Goal: Task Accomplishment & Management: Use online tool/utility

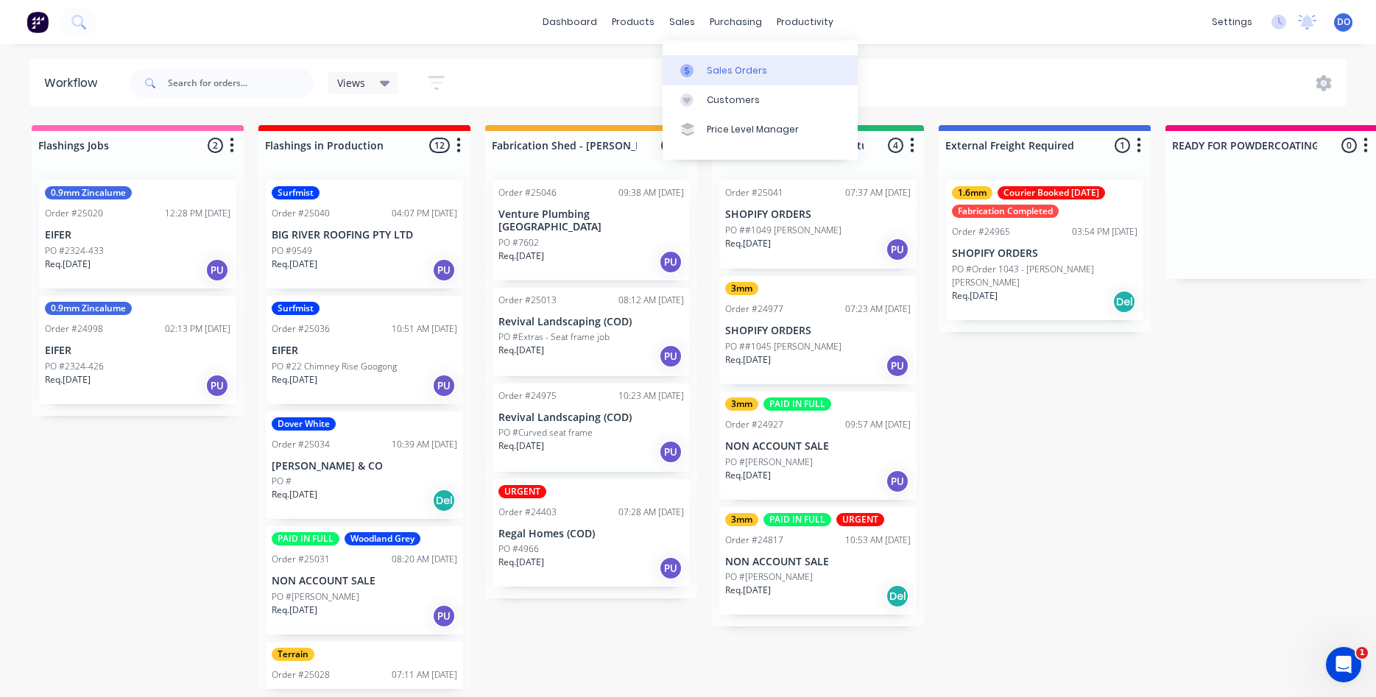
scroll to position [252, 0]
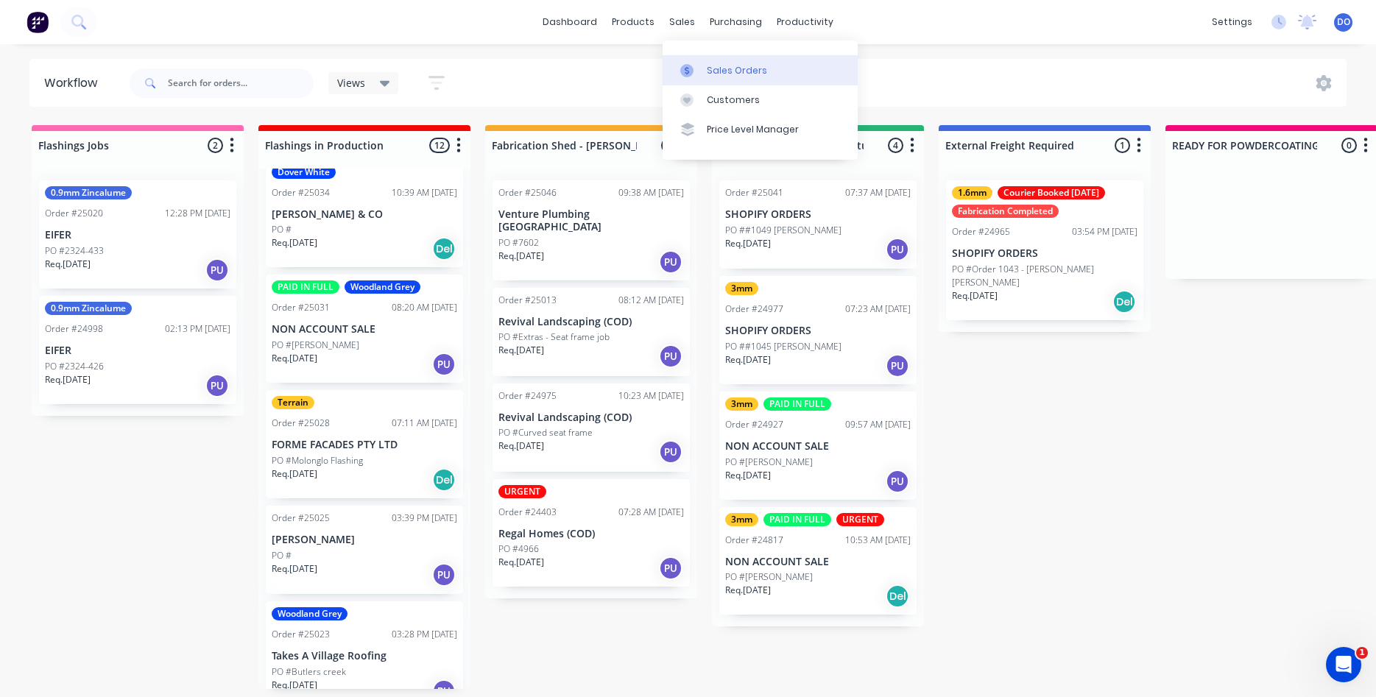
click at [717, 75] on div "Sales Orders" at bounding box center [737, 70] width 60 height 13
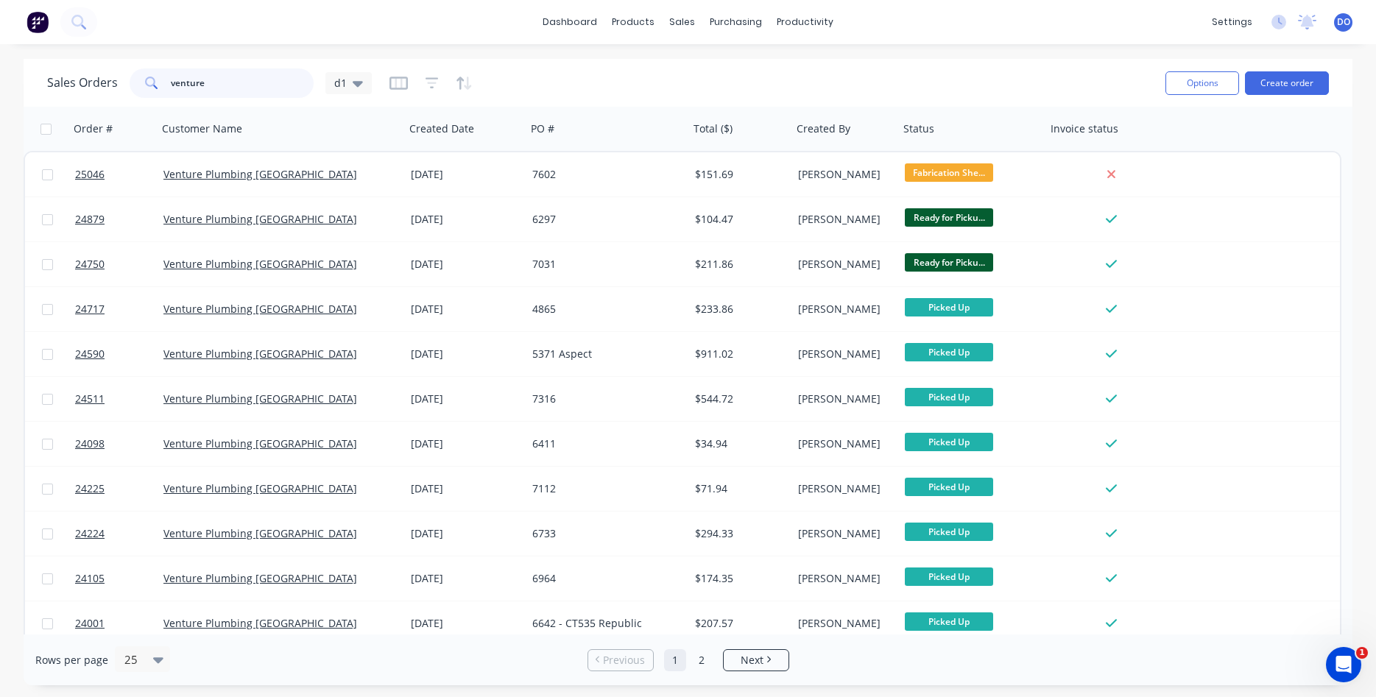
drag, startPoint x: 242, startPoint y: 77, endPoint x: 105, endPoint y: 63, distance: 136.9
click at [171, 68] on input "venture" at bounding box center [243, 82] width 144 height 29
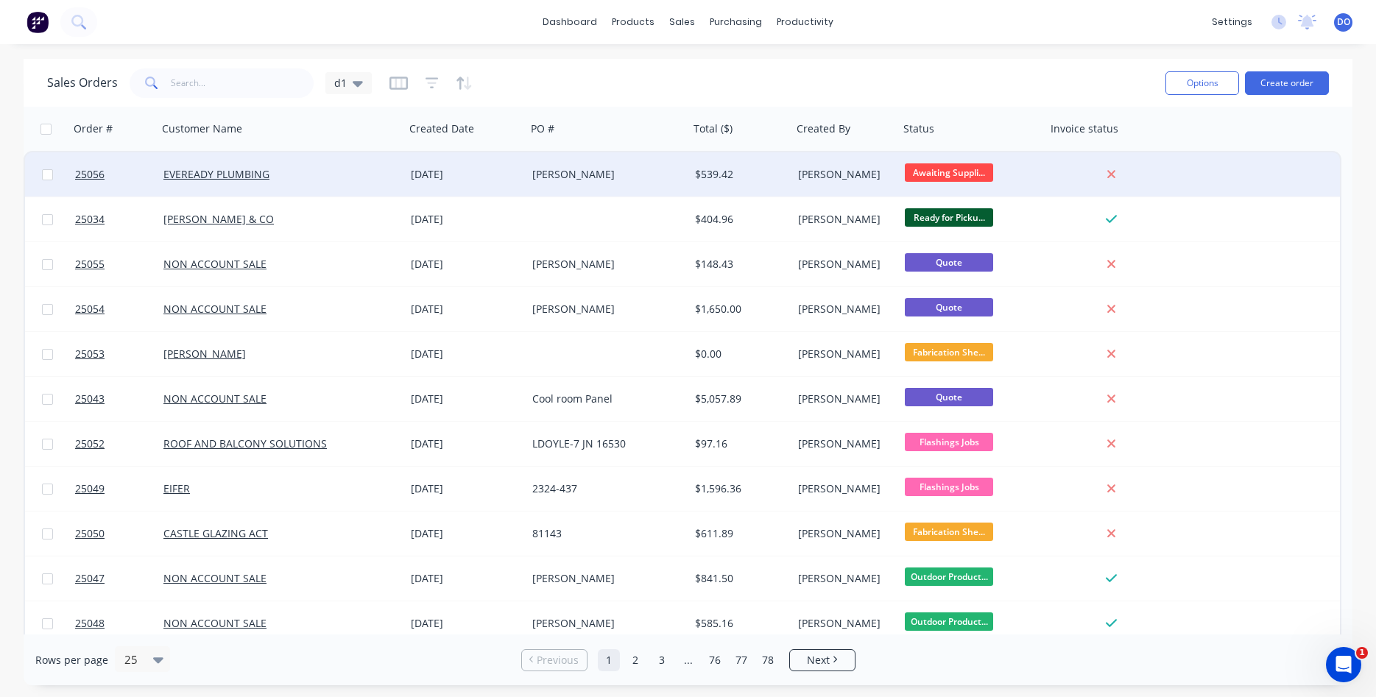
click at [453, 170] on div "[DATE]" at bounding box center [466, 174] width 110 height 15
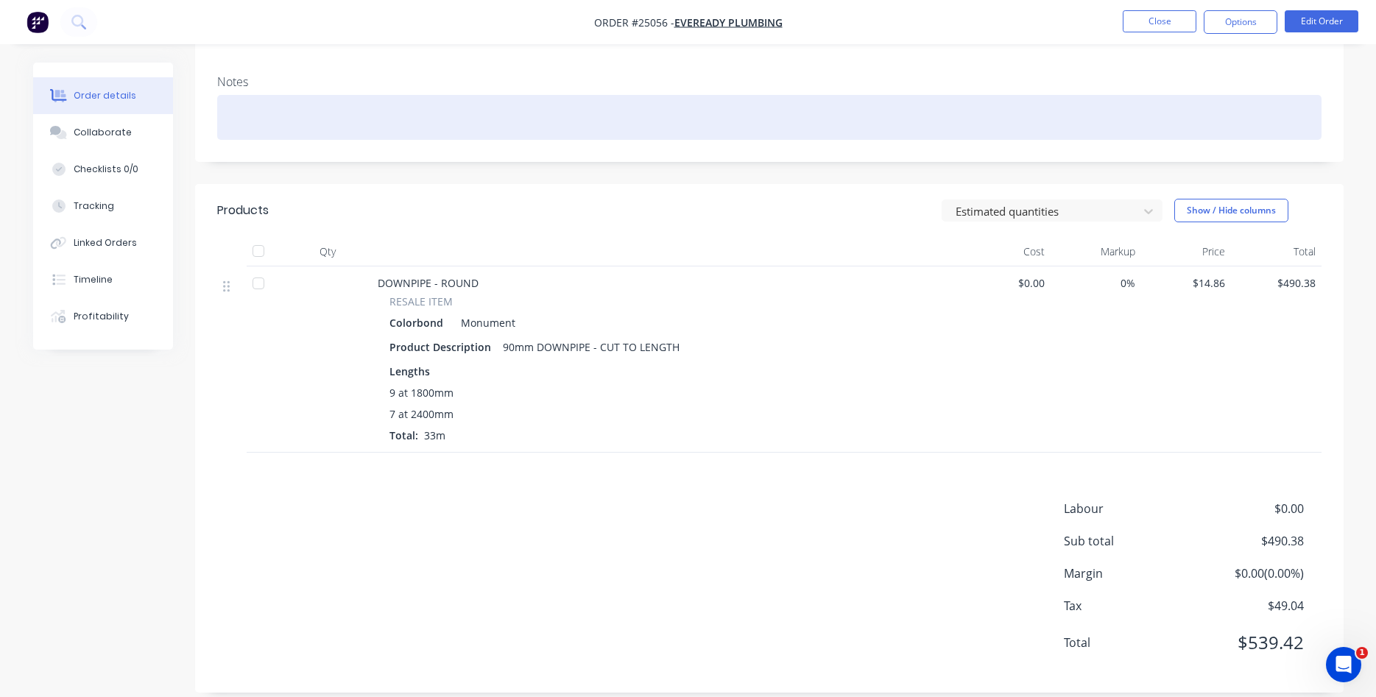
scroll to position [243, 0]
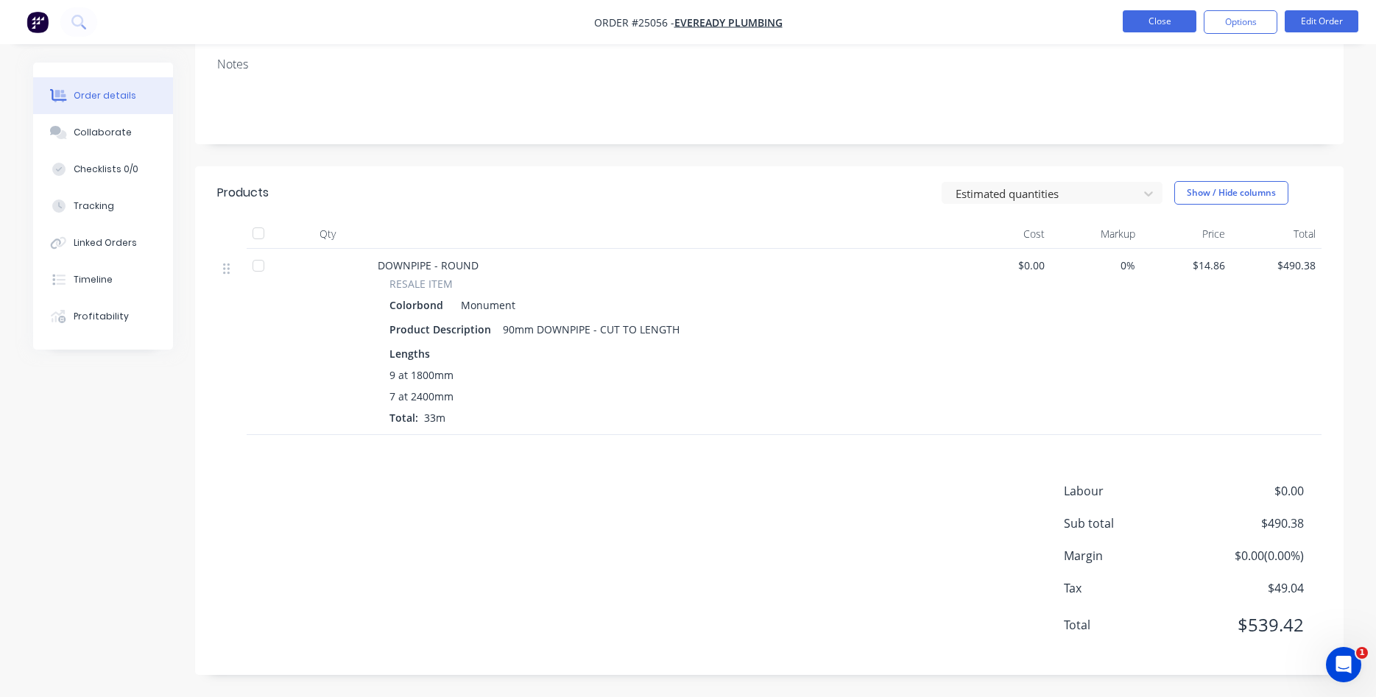
click at [1149, 18] on button "Close" at bounding box center [1160, 21] width 74 height 22
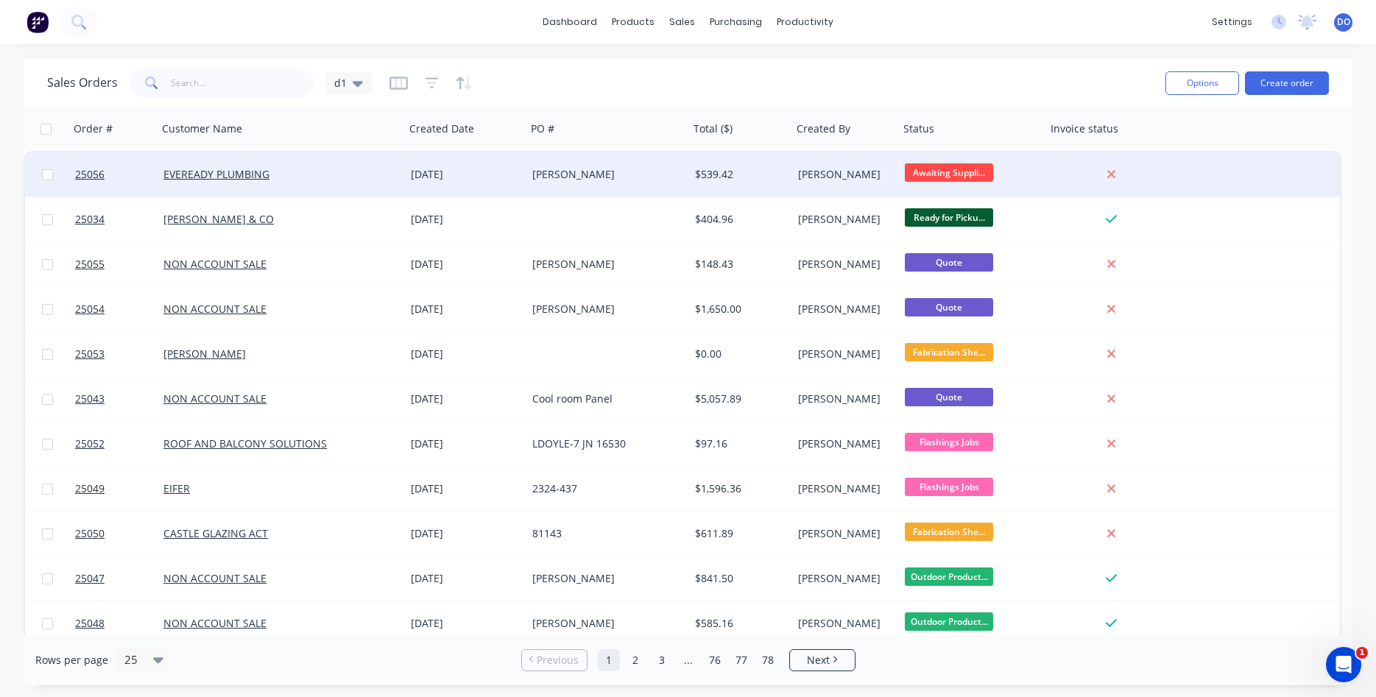
click at [386, 177] on div "EVEREADY PLUMBING" at bounding box center [275, 174] width 224 height 15
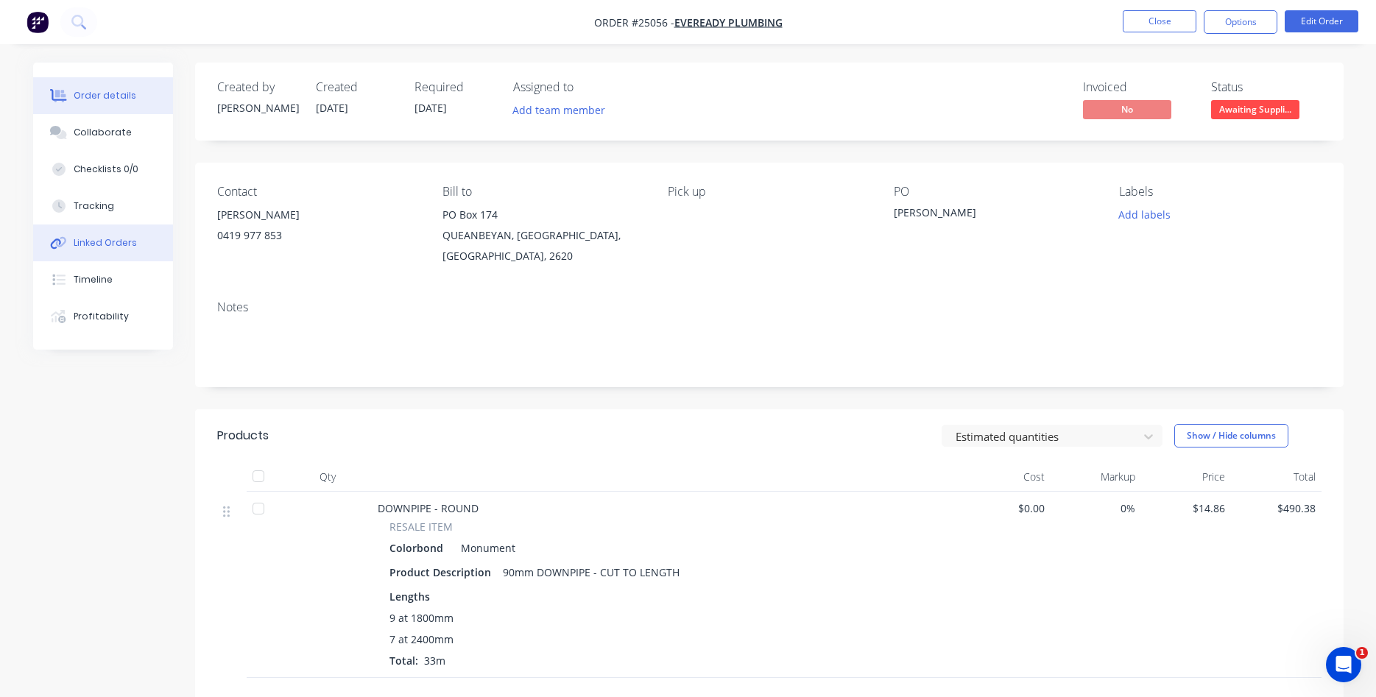
click at [108, 253] on button "Linked Orders" at bounding box center [103, 243] width 140 height 37
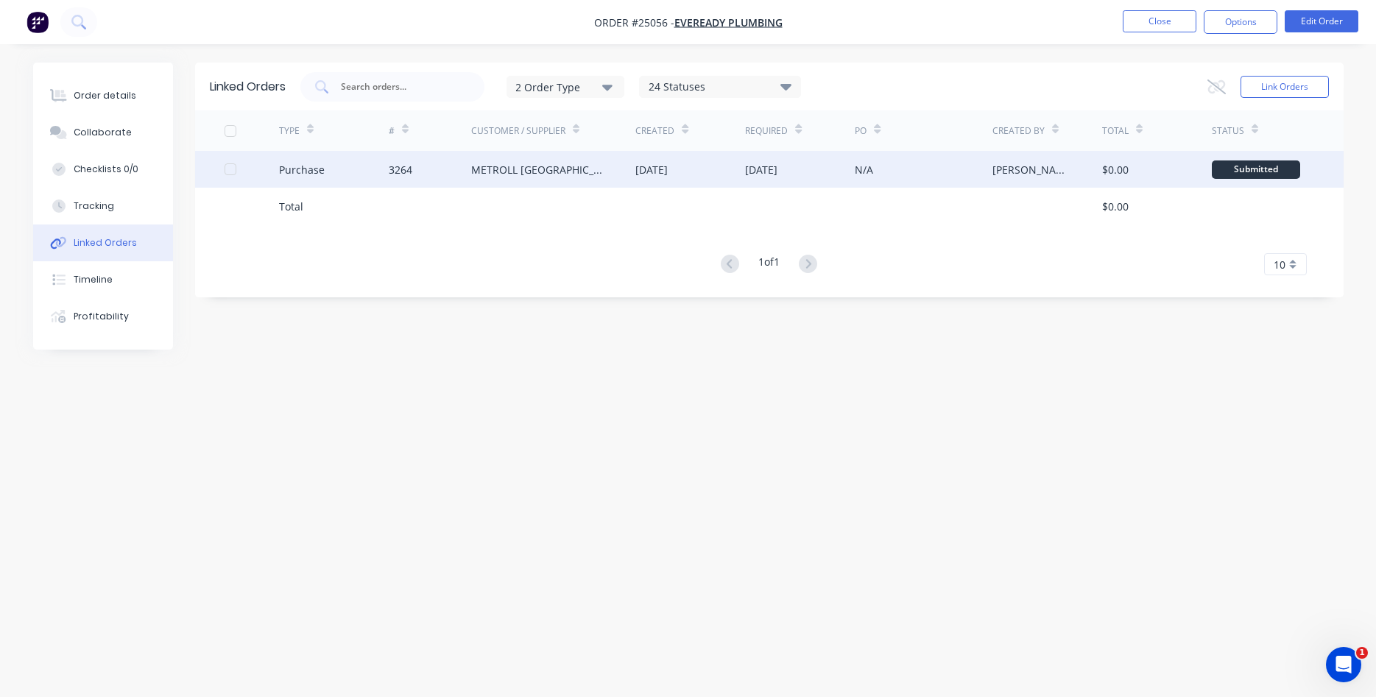
click at [482, 167] on div "METROLL [GEOGRAPHIC_DATA]" at bounding box center [538, 169] width 135 height 15
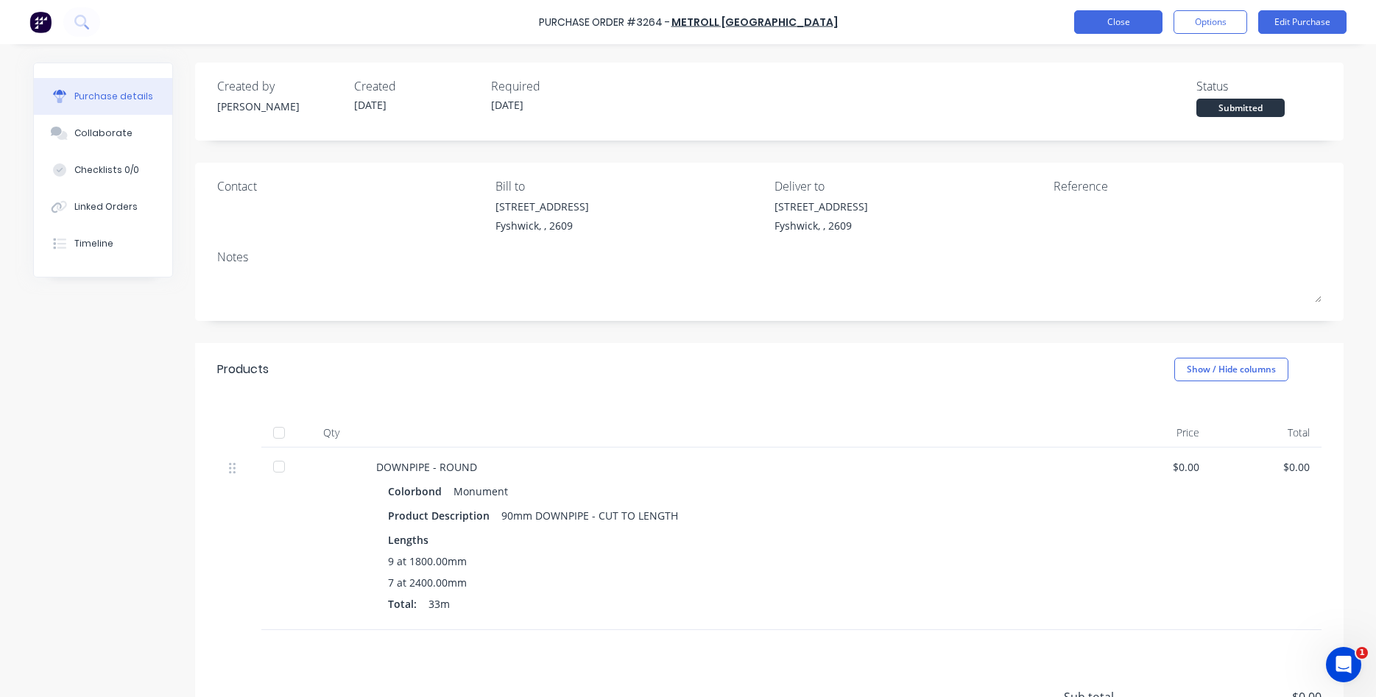
click at [1124, 25] on button "Close" at bounding box center [1118, 22] width 88 height 24
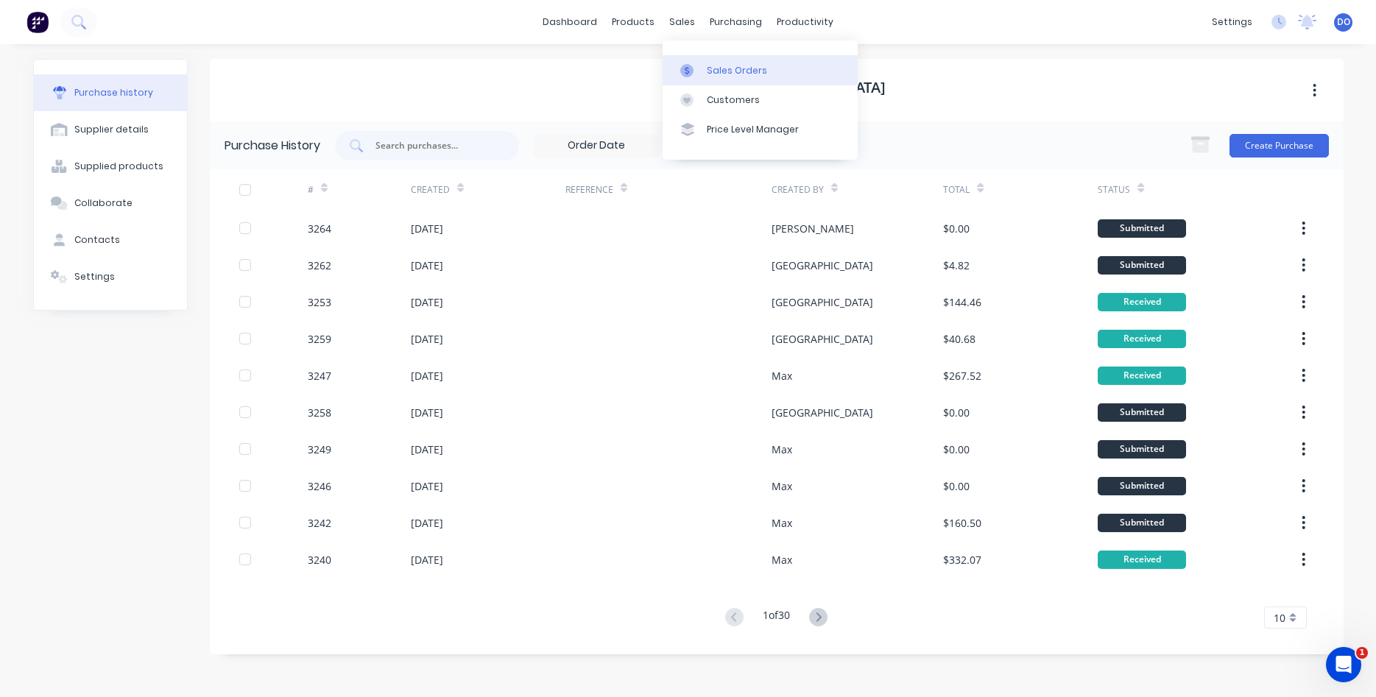
click at [727, 72] on div "Sales Orders" at bounding box center [737, 70] width 60 height 13
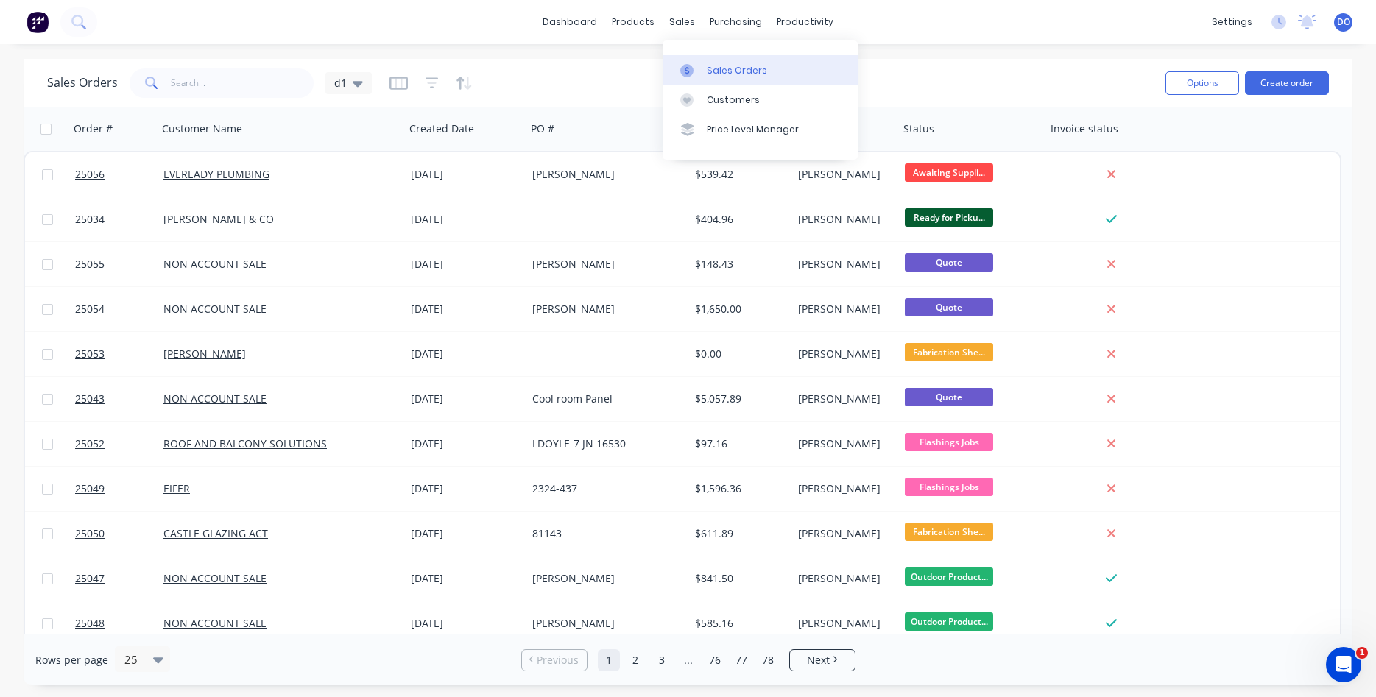
click at [716, 68] on div "Sales Orders" at bounding box center [737, 70] width 60 height 13
click at [505, 133] on icon "button" at bounding box center [506, 129] width 7 height 10
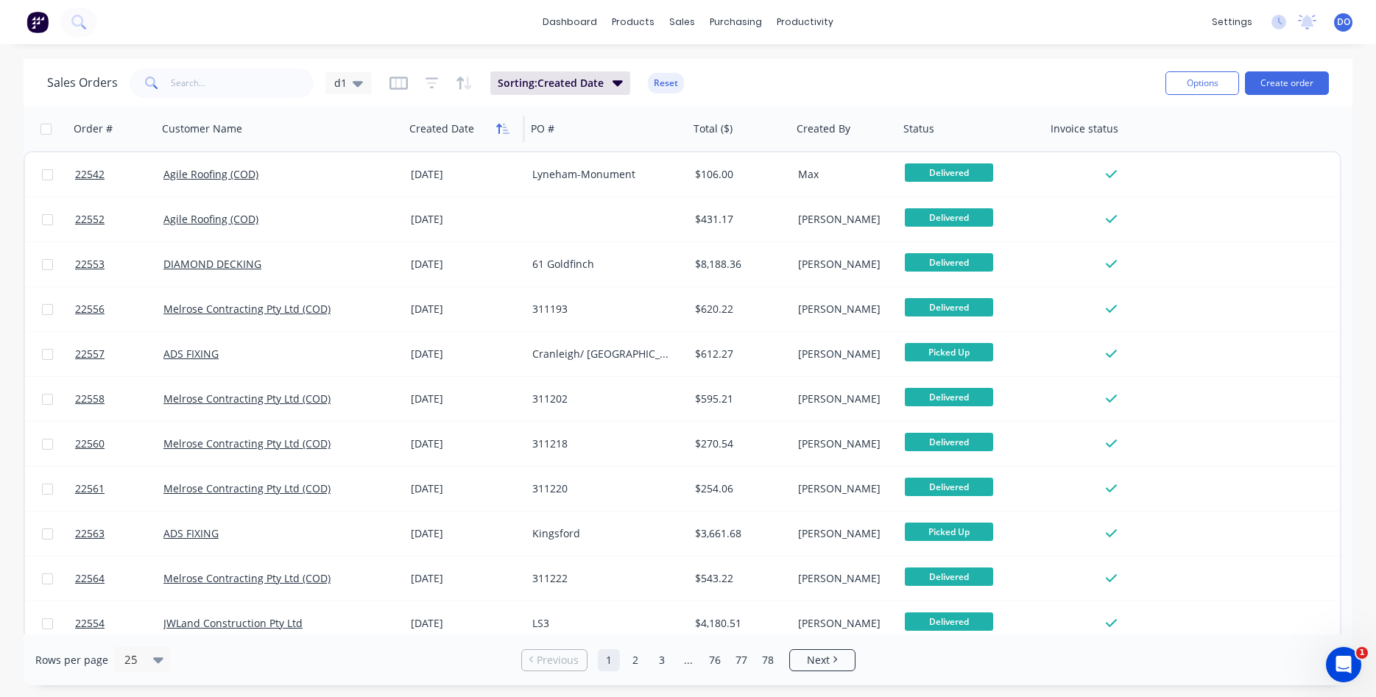
click at [498, 129] on icon "button" at bounding box center [502, 129] width 13 height 12
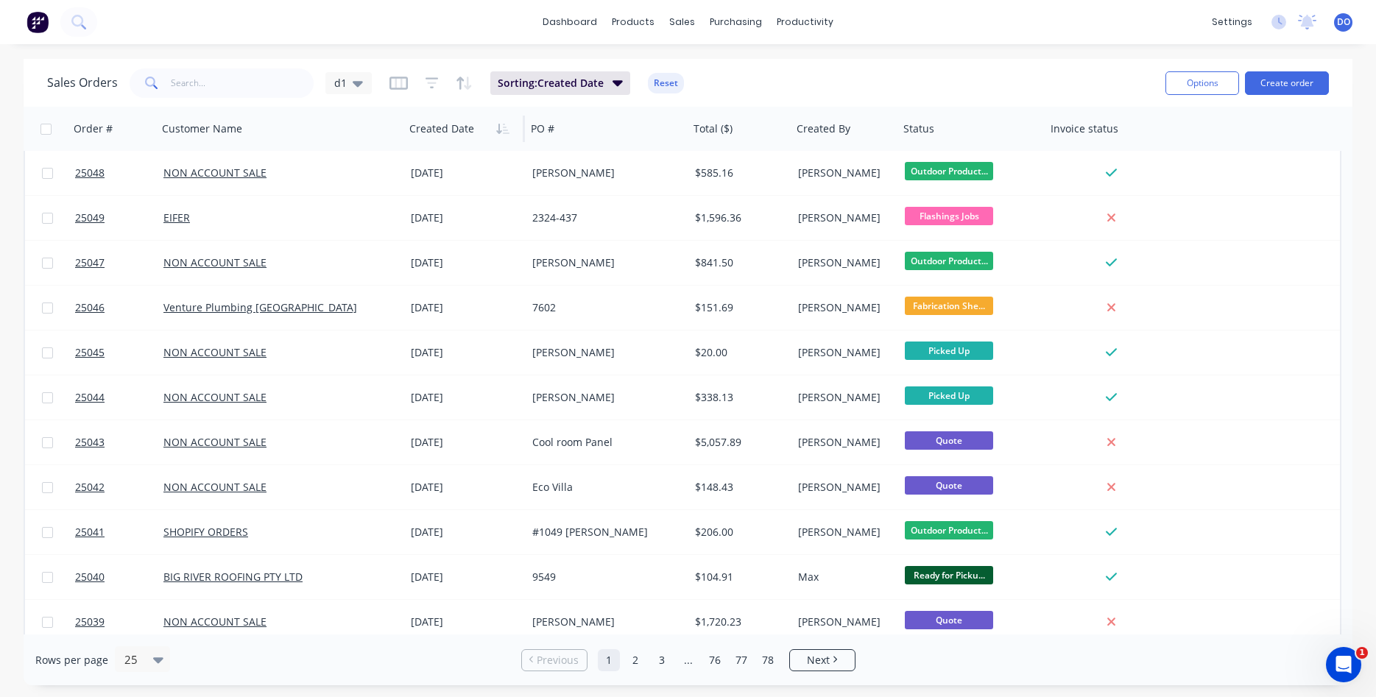
scroll to position [336, 0]
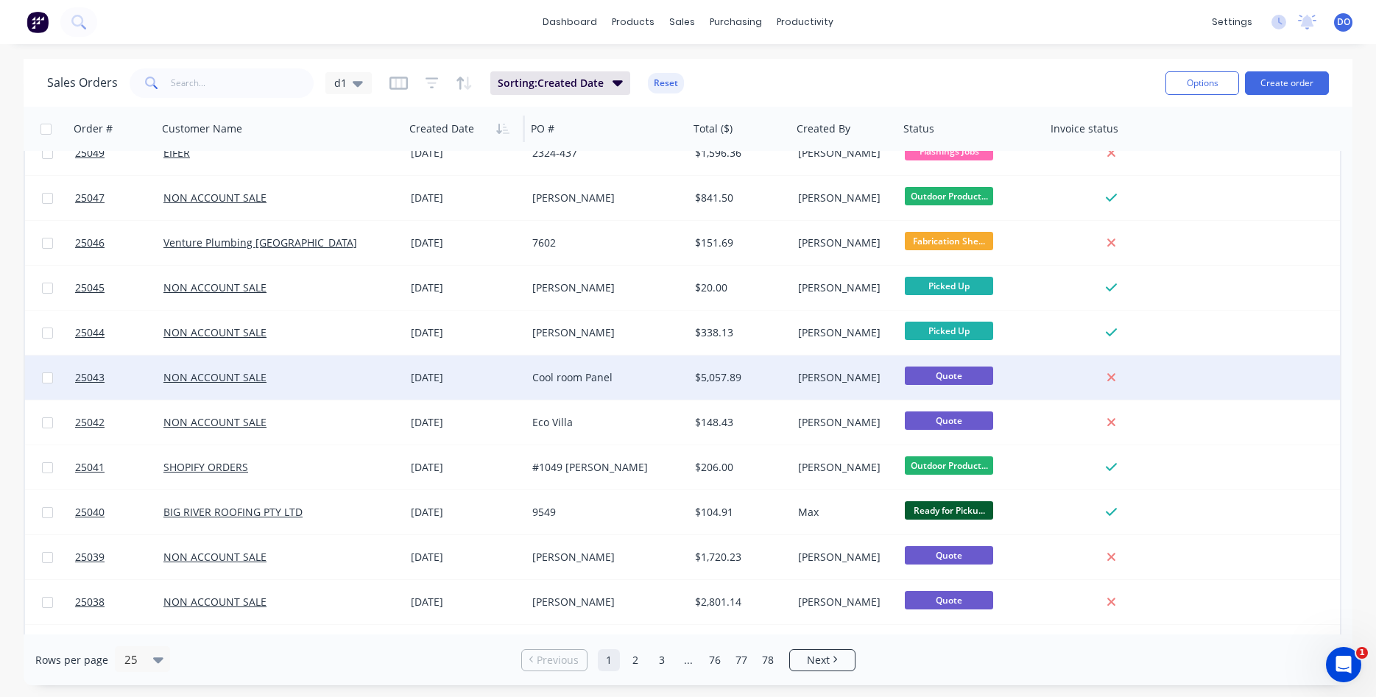
click at [804, 370] on div "[PERSON_NAME]" at bounding box center [843, 377] width 91 height 15
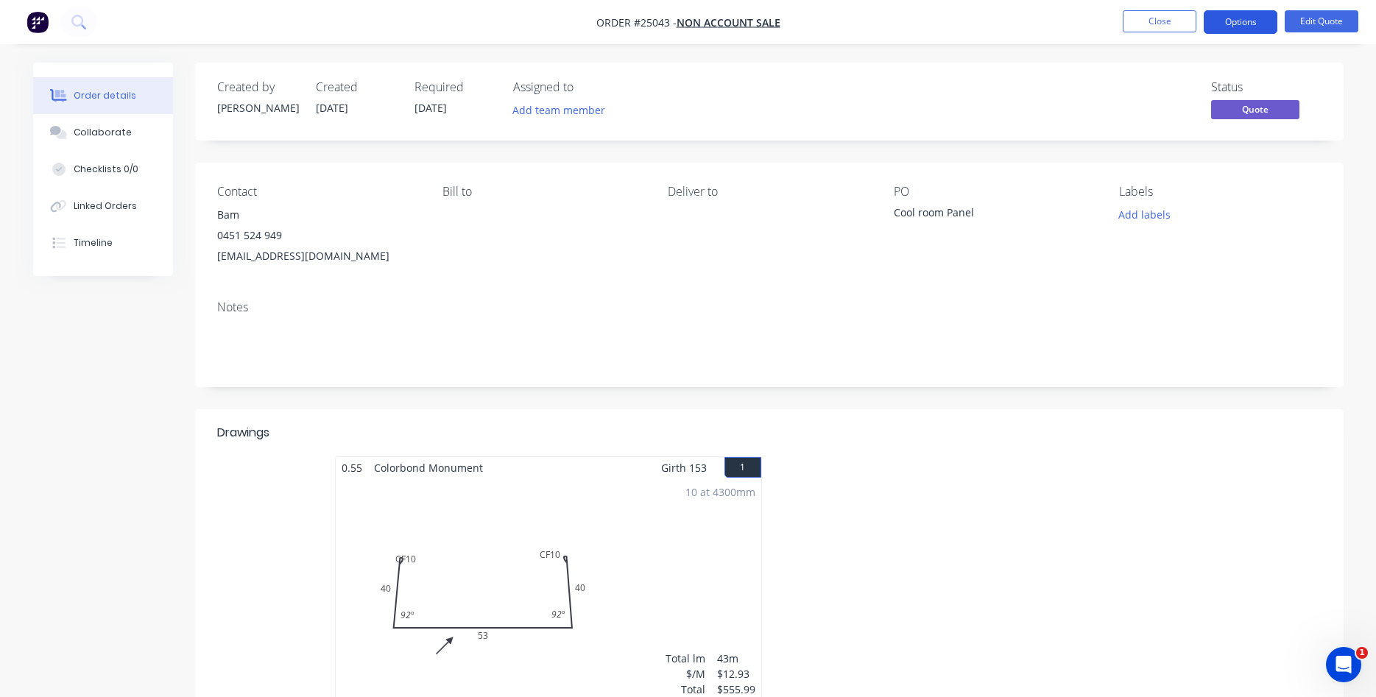
click at [1258, 23] on button "Options" at bounding box center [1241, 22] width 74 height 24
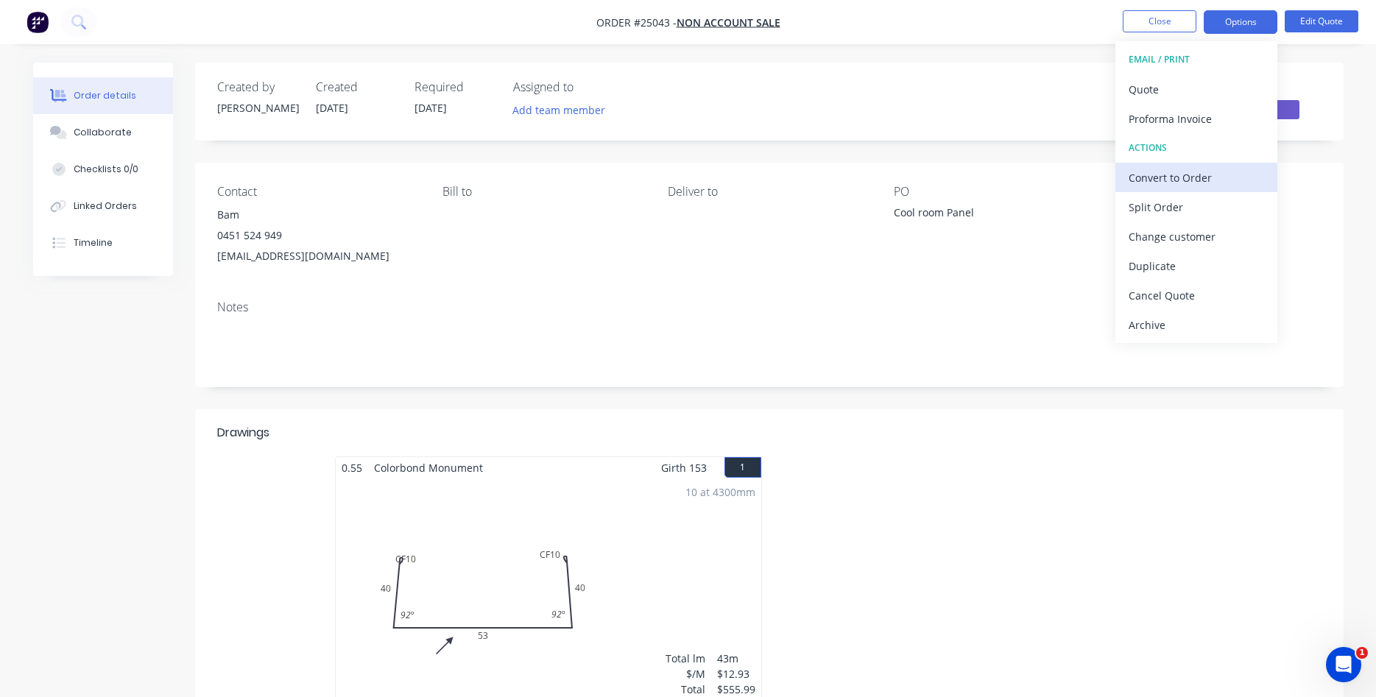
click at [1171, 179] on div "Convert to Order" at bounding box center [1196, 177] width 135 height 21
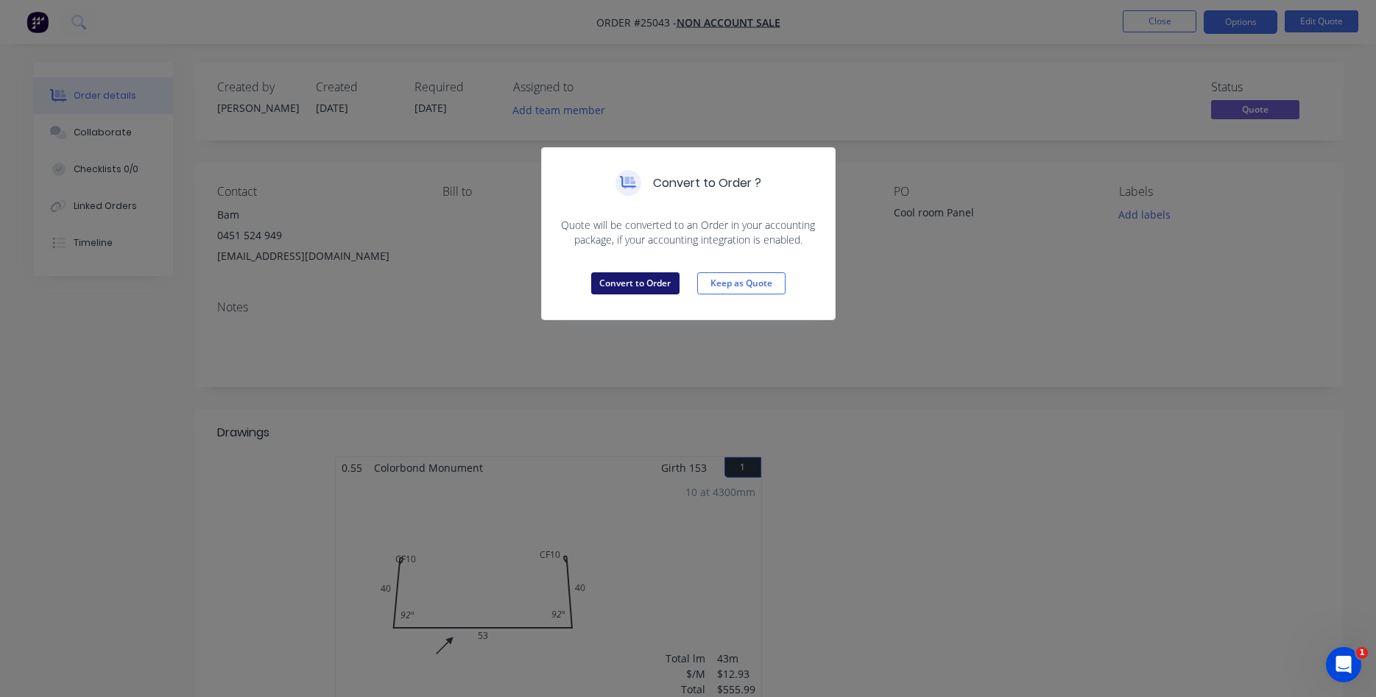
click at [656, 278] on button "Convert to Order" at bounding box center [635, 283] width 88 height 22
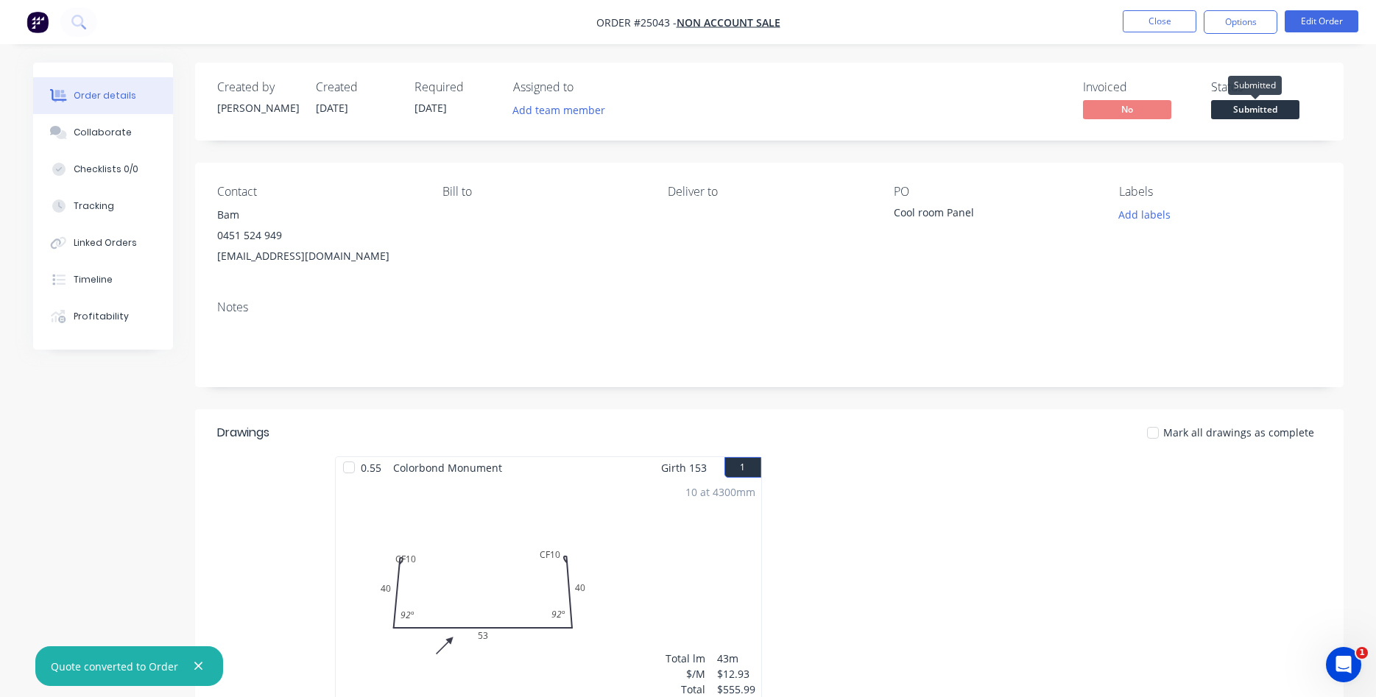
click at [1252, 110] on span "Submitted" at bounding box center [1255, 109] width 88 height 18
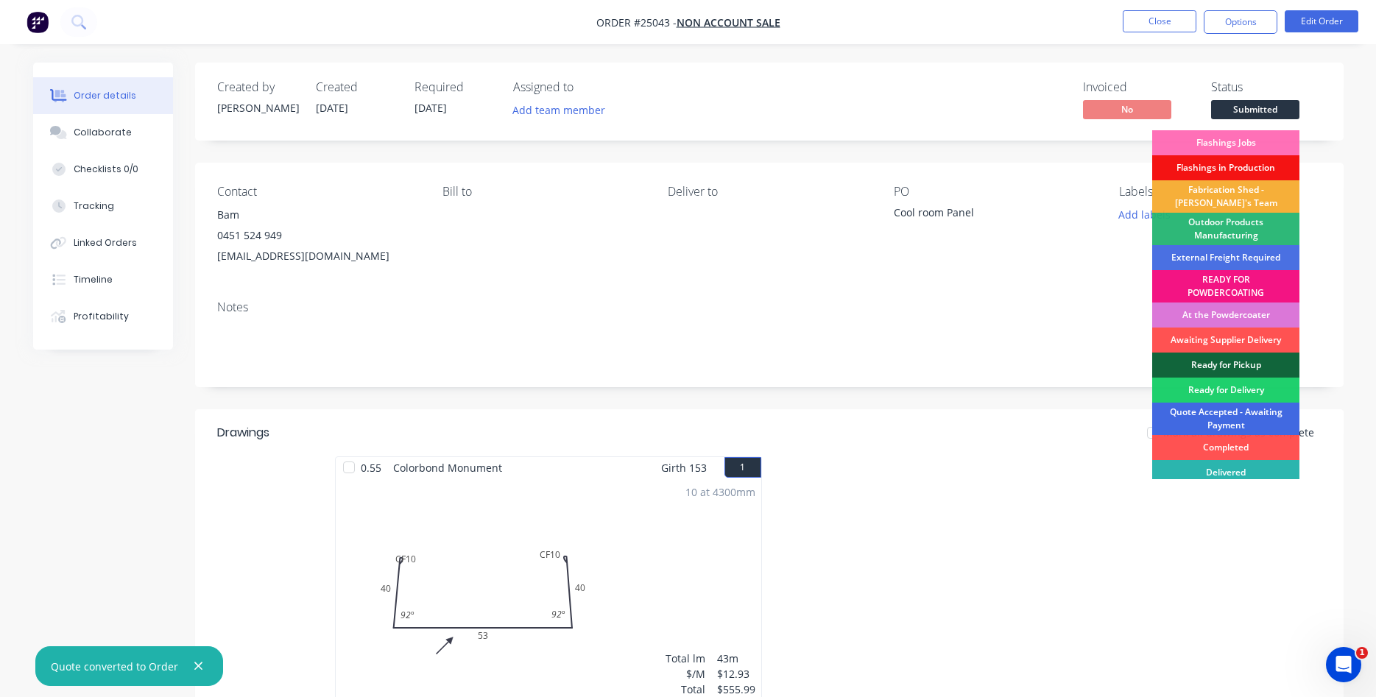
click at [1233, 413] on div "Quote Accepted - Awaiting Payment" at bounding box center [1225, 419] width 147 height 32
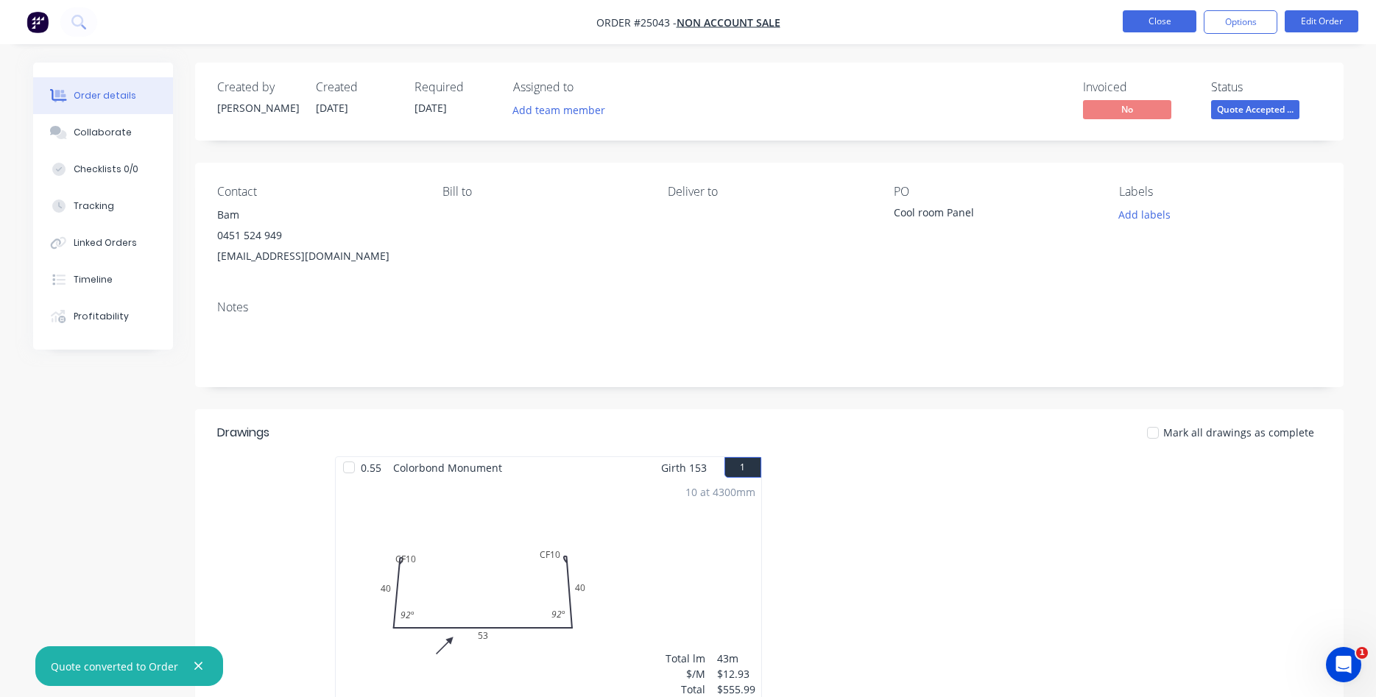
click at [1155, 22] on button "Close" at bounding box center [1160, 21] width 74 height 22
